Goal: Transaction & Acquisition: Purchase product/service

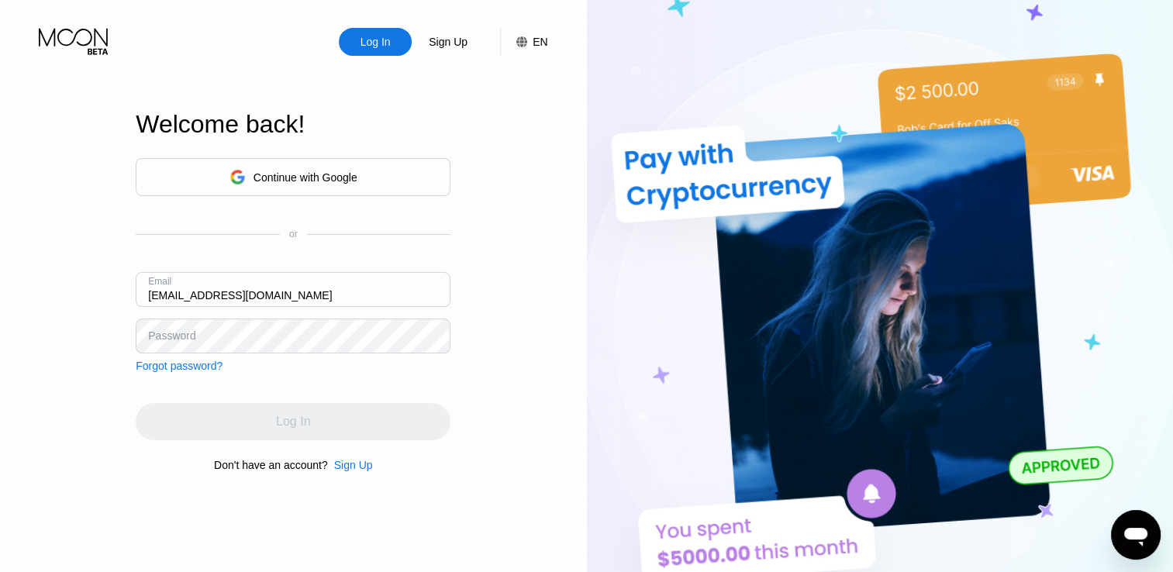
type input "[EMAIL_ADDRESS][DOMAIN_NAME]"
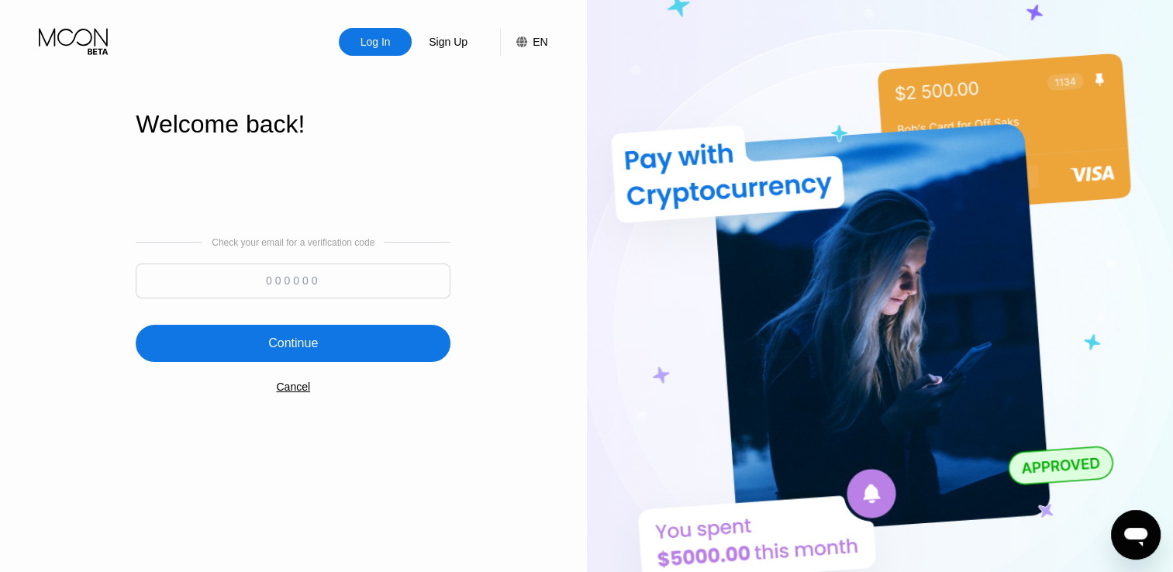
click at [402, 281] on input at bounding box center [293, 281] width 315 height 35
type input "782892"
click at [342, 330] on div "Continue" at bounding box center [293, 343] width 315 height 37
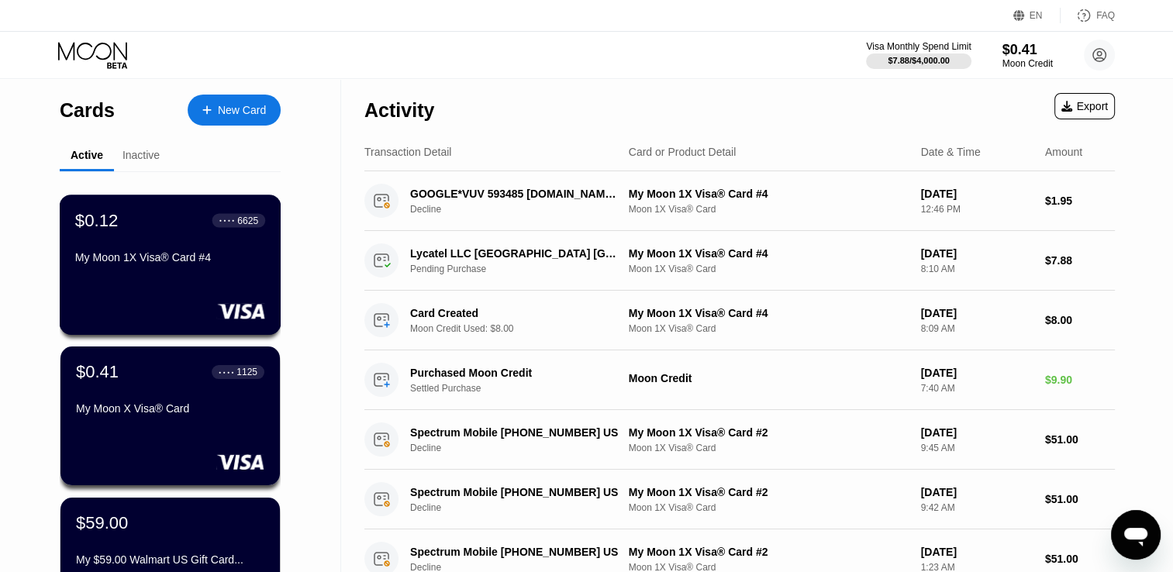
click at [207, 249] on div "$0.12 ● ● ● ● 6625 My Moon 1X Visa® Card #4" at bounding box center [170, 240] width 190 height 60
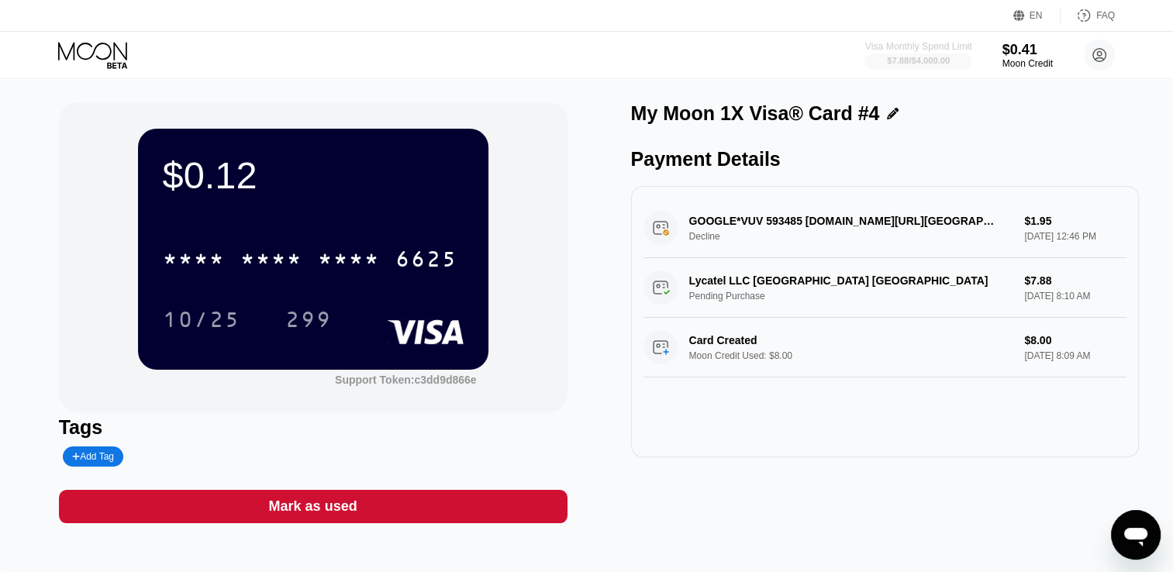
click at [893, 59] on div "$7.88 / $4,000.00" at bounding box center [918, 60] width 63 height 9
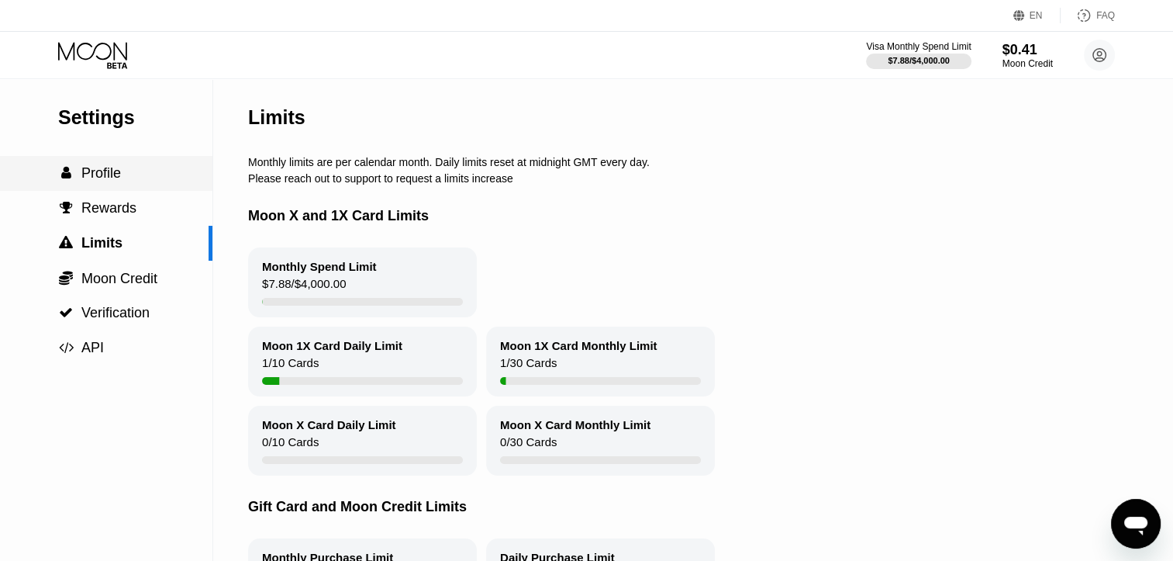
click at [159, 181] on div " Profile" at bounding box center [106, 173] width 212 height 16
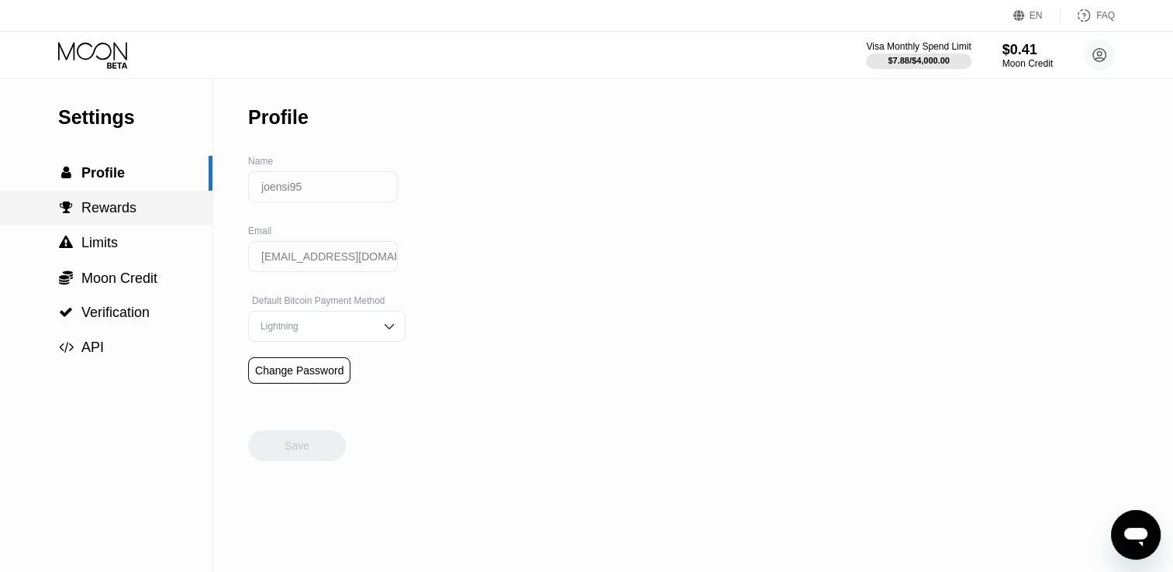
click at [134, 216] on div " Rewards" at bounding box center [106, 208] width 212 height 16
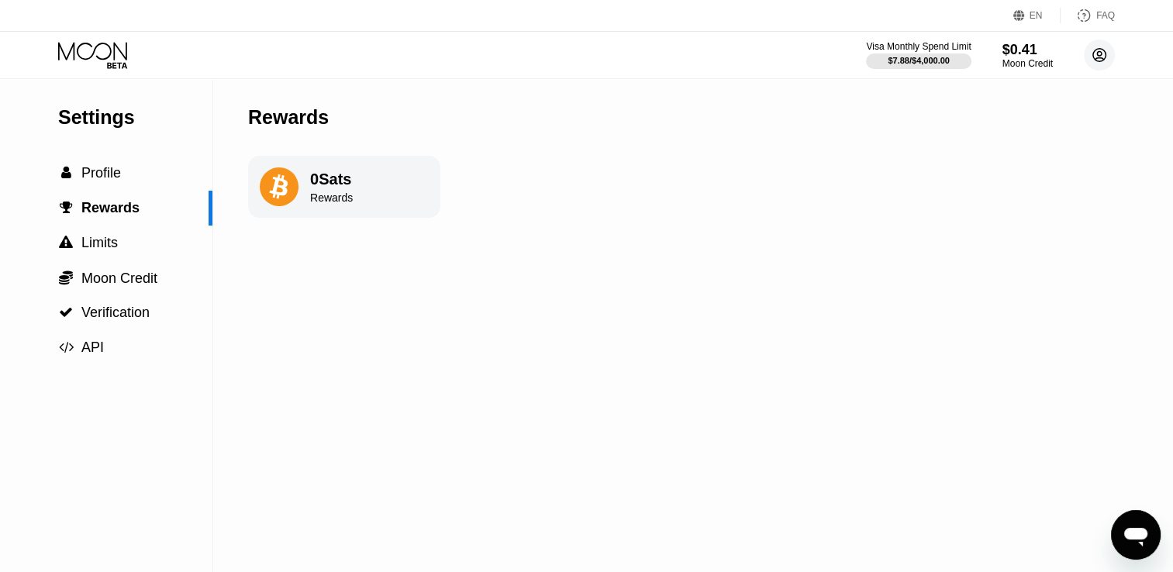
click at [1092, 57] on circle at bounding box center [1099, 55] width 31 height 31
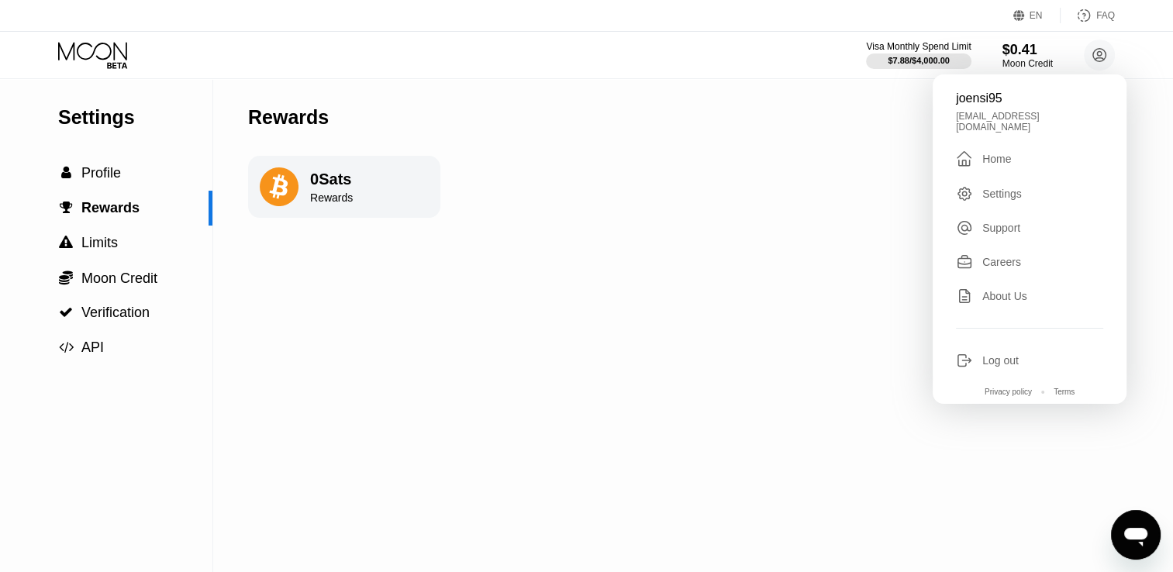
click at [996, 153] on div "Home" at bounding box center [996, 159] width 29 height 12
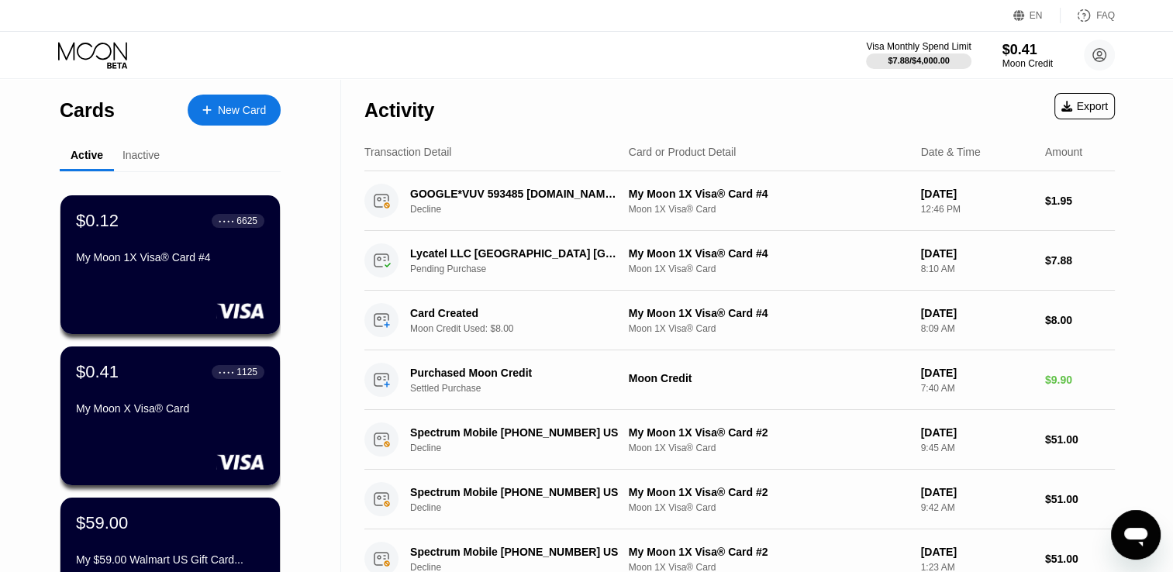
click at [220, 97] on div "New Card" at bounding box center [234, 110] width 93 height 31
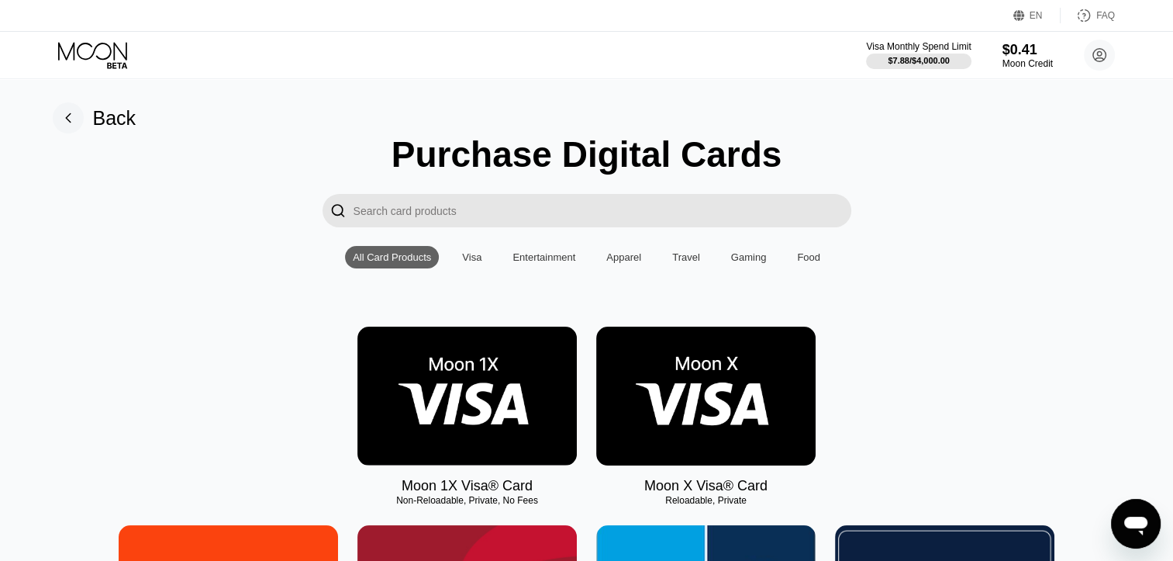
click at [511, 395] on img at bounding box center [466, 395] width 219 height 139
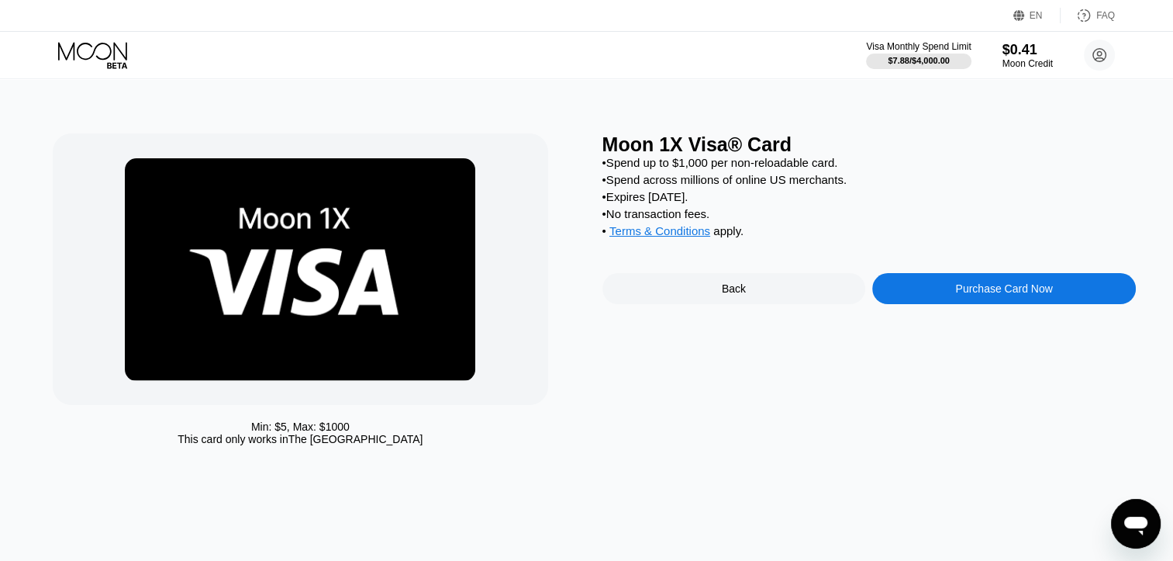
click at [951, 304] on div "Purchase Card Now" at bounding box center [1004, 288] width 264 height 31
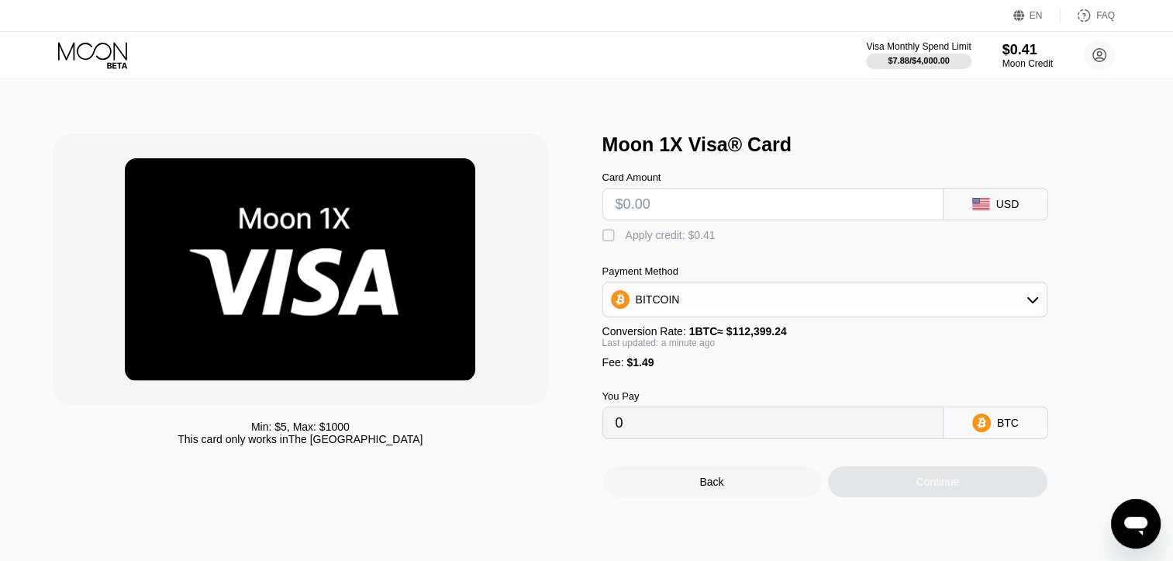
click at [706, 216] on input "text" at bounding box center [773, 203] width 315 height 31
click at [1007, 48] on div "$0.41" at bounding box center [1028, 49] width 52 height 16
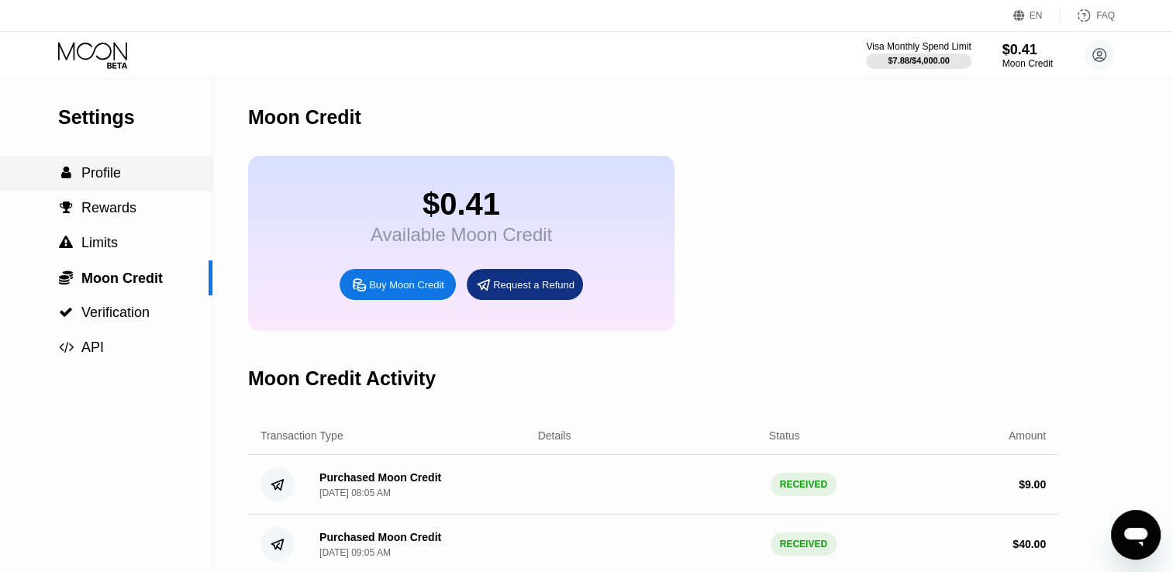
click at [90, 180] on span "Profile" at bounding box center [101, 173] width 40 height 16
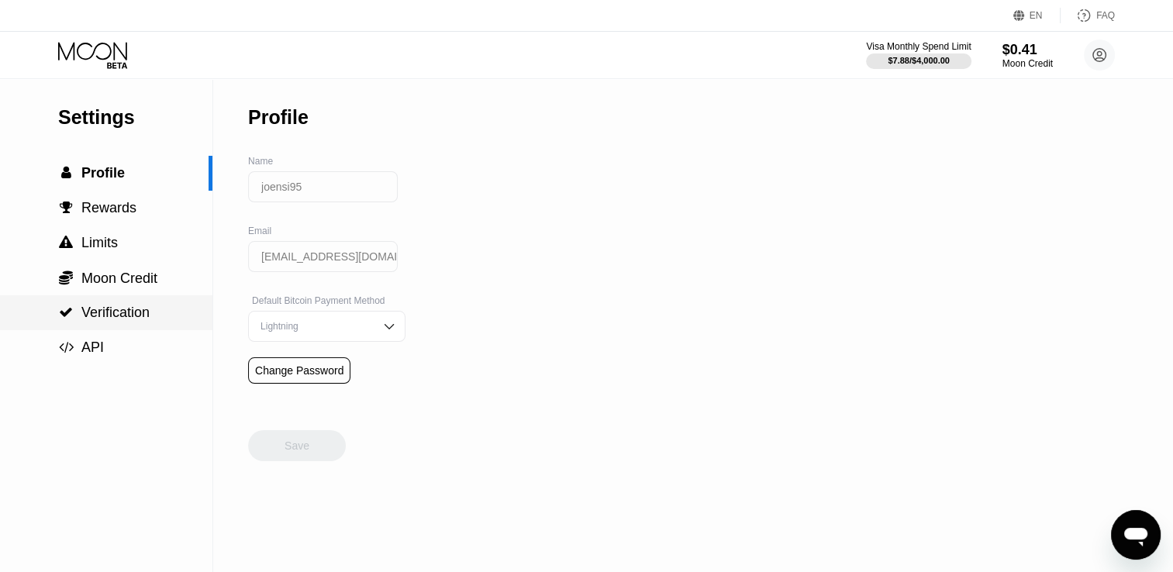
click at [126, 315] on span "Verification" at bounding box center [115, 313] width 68 height 16
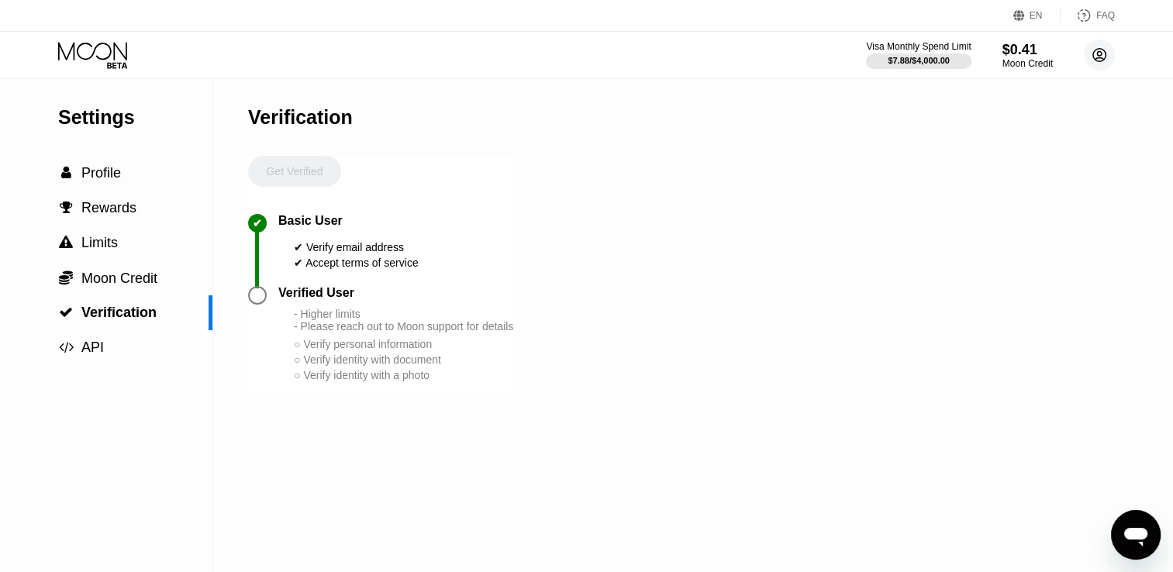
click at [1099, 47] on circle at bounding box center [1099, 55] width 31 height 31
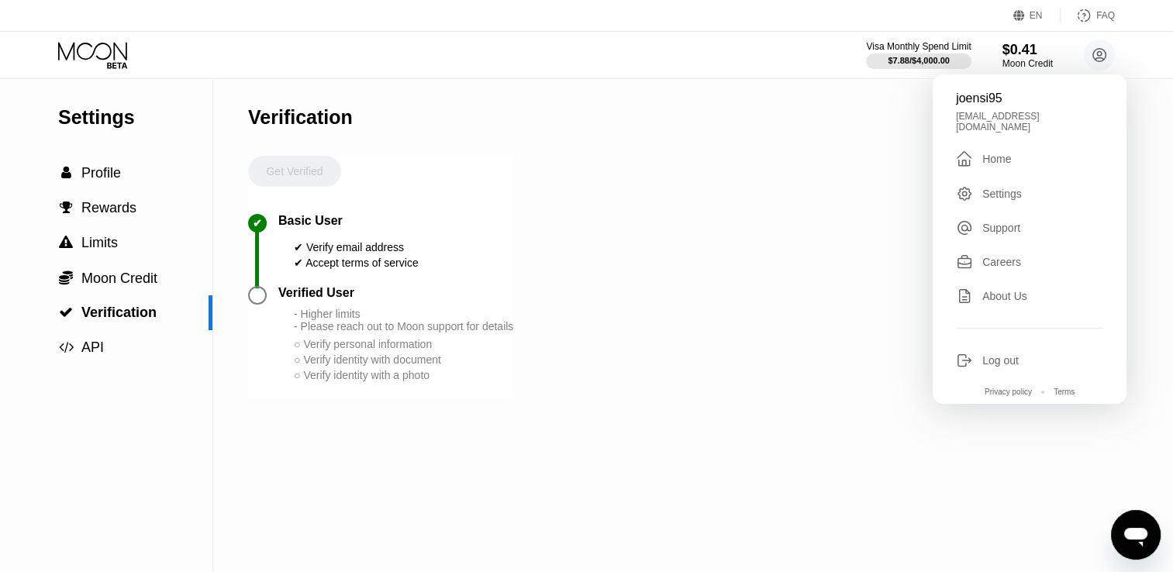
drag, startPoint x: 999, startPoint y: 161, endPoint x: 997, endPoint y: 154, distance: 7.9
click at [998, 161] on div "joensi95 [EMAIL_ADDRESS][DOMAIN_NAME]  Home Settings Support Careers About Us …" at bounding box center [1030, 239] width 194 height 330
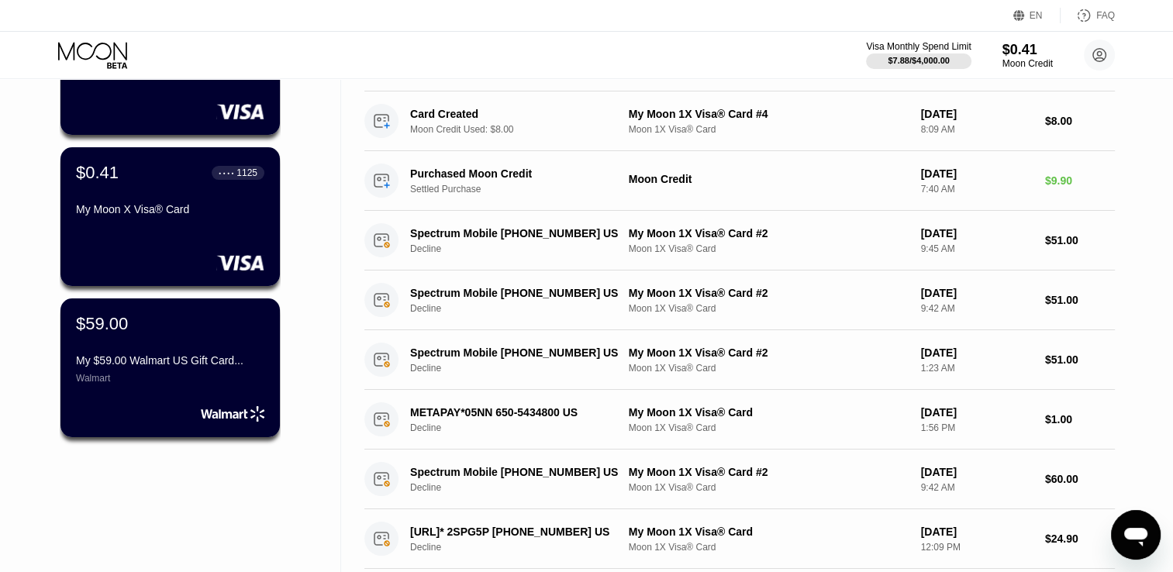
scroll to position [155, 0]
